Goal: Check status: Check status

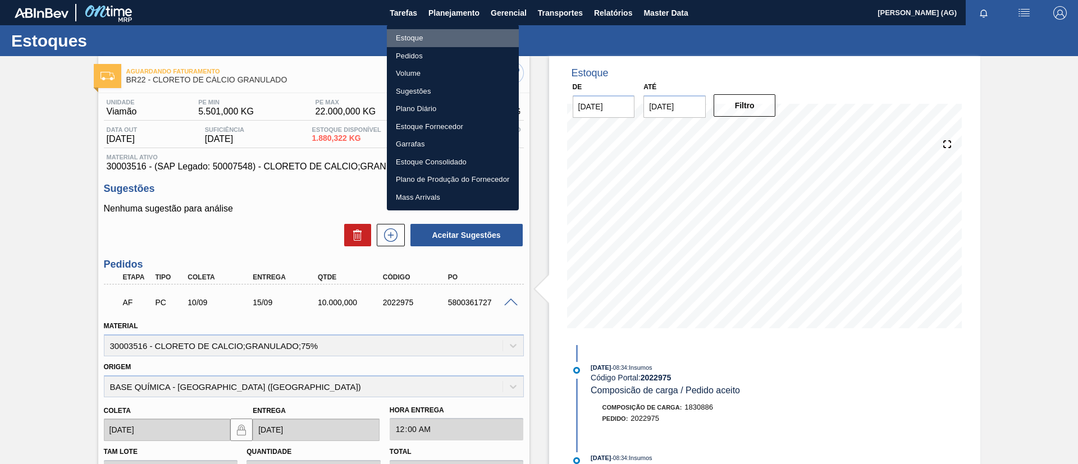
click at [454, 42] on li "Estoque" at bounding box center [453, 38] width 132 height 18
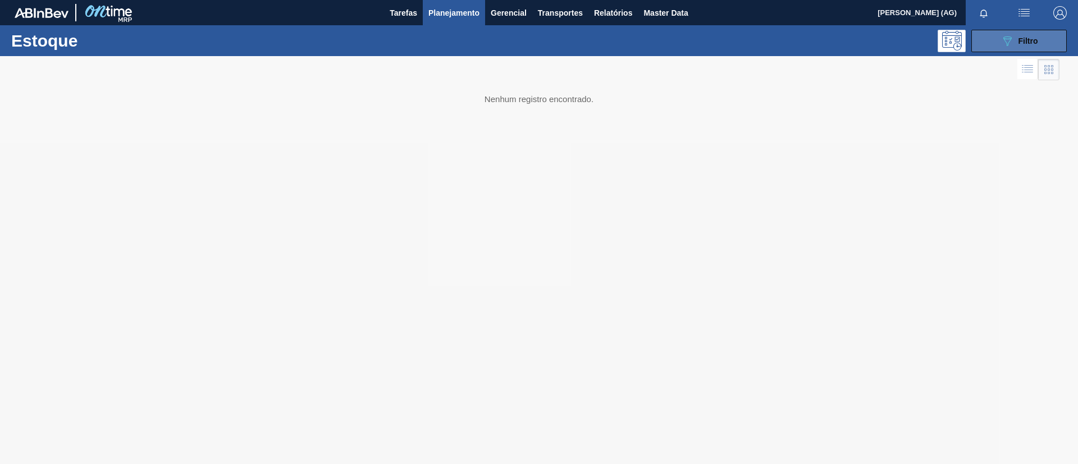
click at [1035, 39] on span "Filtro" at bounding box center [1028, 40] width 20 height 9
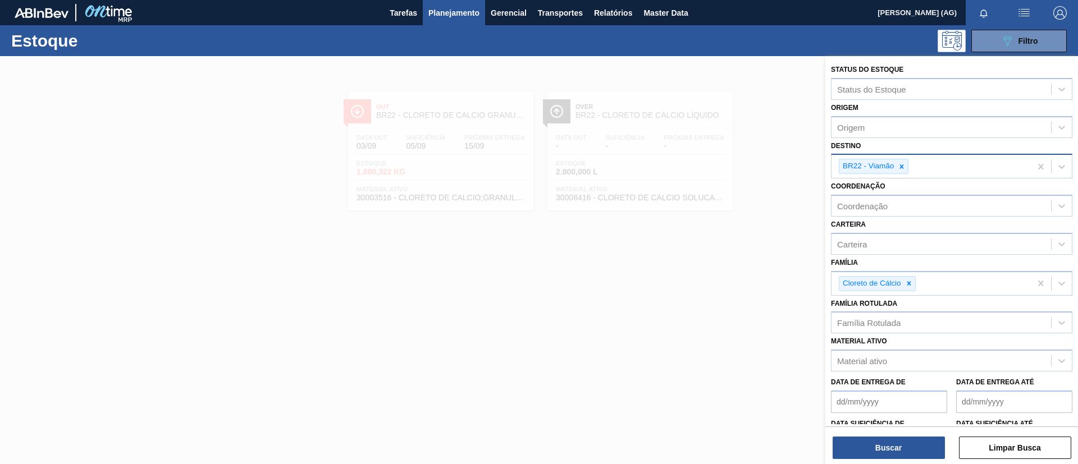
click at [904, 167] on icon at bounding box center [902, 167] width 8 height 8
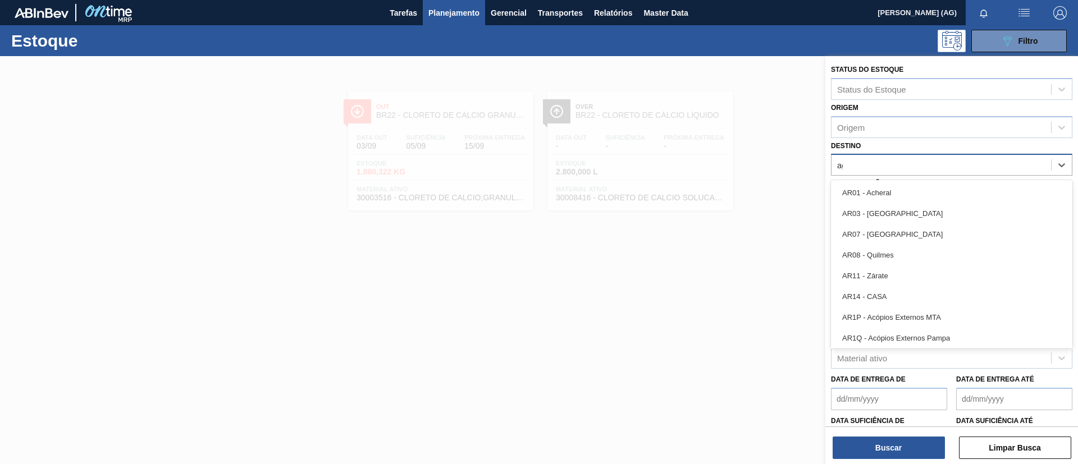
type input "agu"
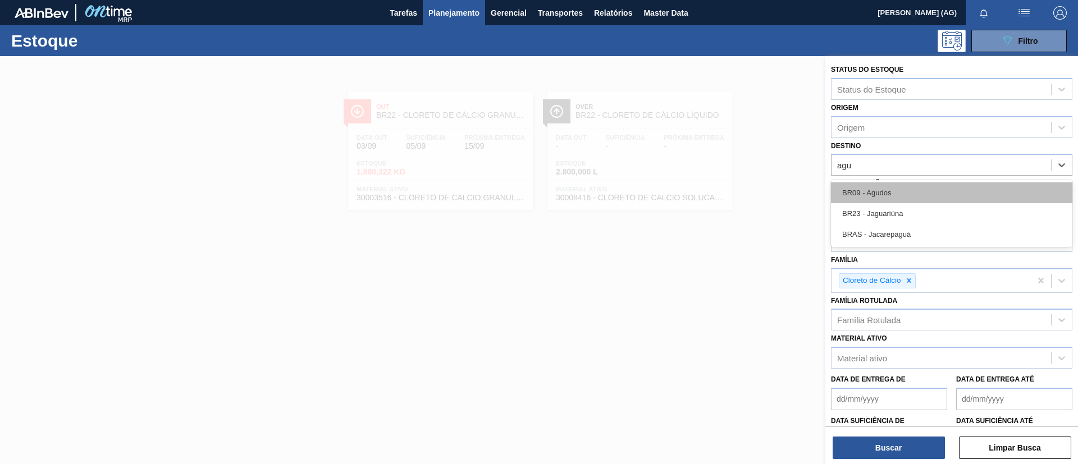
click at [921, 189] on div "BR09 - Agudos" at bounding box center [951, 192] width 241 height 21
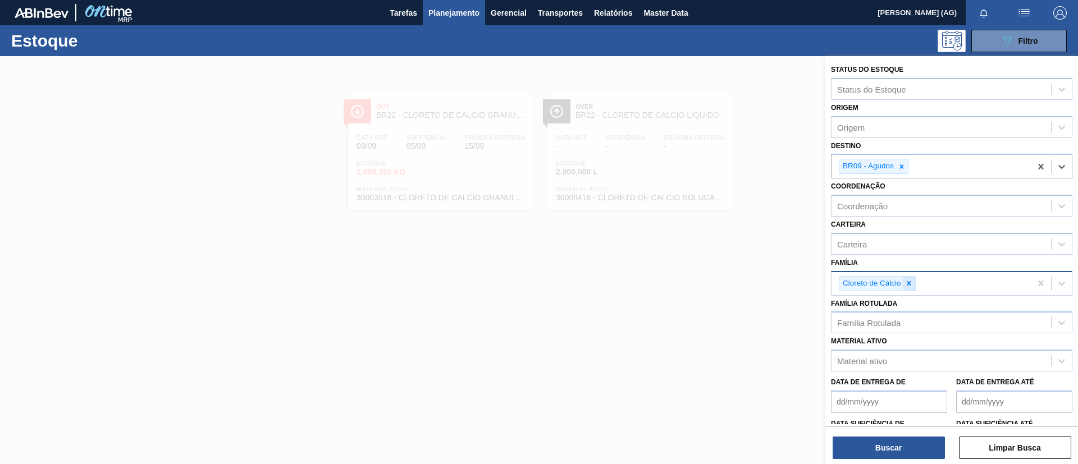
click at [908, 286] on icon at bounding box center [909, 284] width 8 height 8
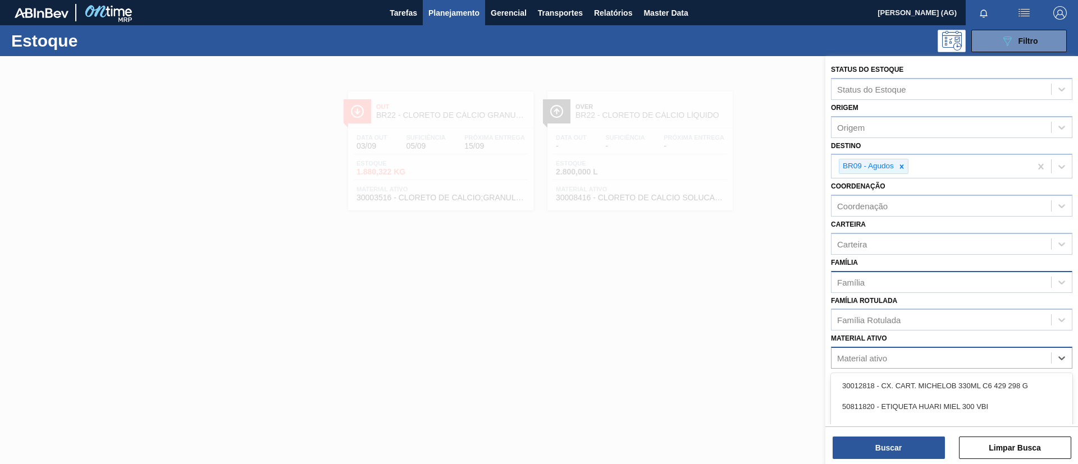
click at [895, 364] on div "Material ativo" at bounding box center [940, 358] width 219 height 16
paste ativo "30003497"
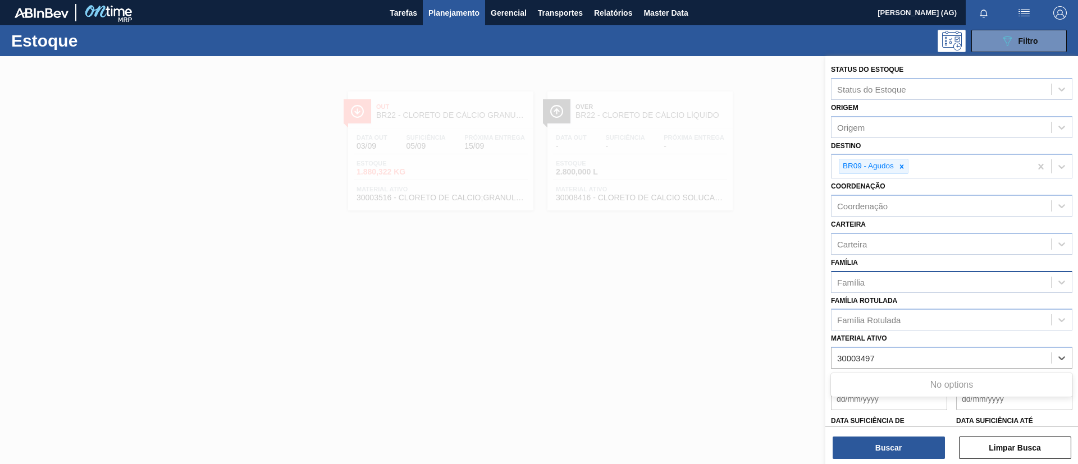
type ativo "30003497"
paste ativo "30003184"
type ativo "30003184"
click at [637, 385] on div at bounding box center [539, 288] width 1078 height 464
